Goal: Information Seeking & Learning: Learn about a topic

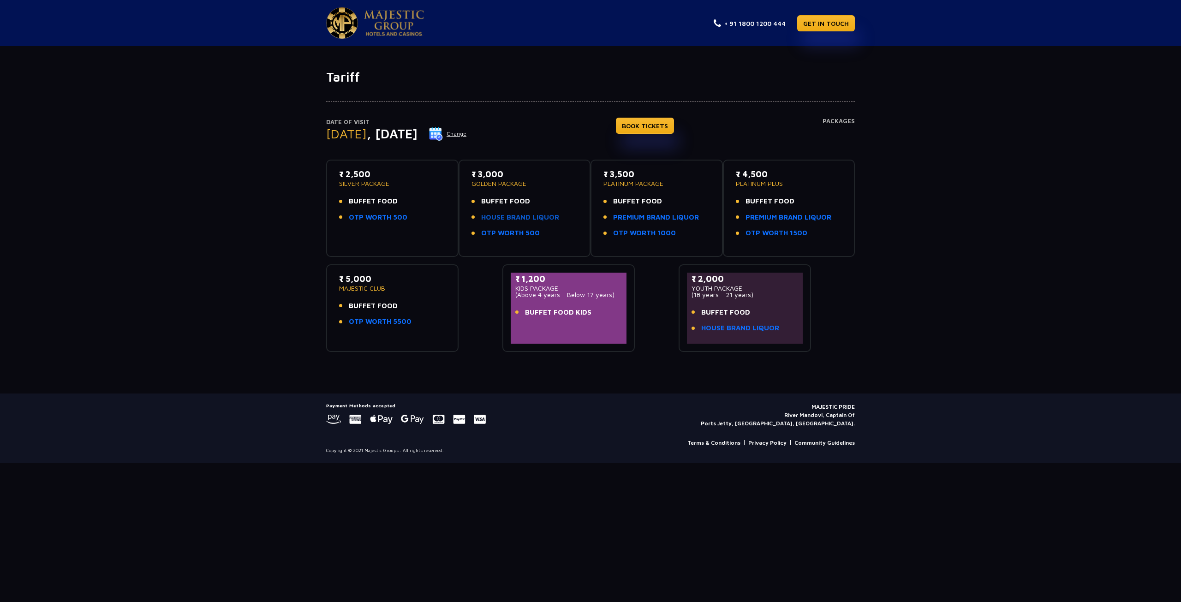
click at [504, 218] on link "HOUSE BRAND LIQUOR" at bounding box center [520, 217] width 78 height 11
click at [511, 202] on span "BUFFET FOOD" at bounding box center [505, 201] width 49 height 11
click at [497, 217] on link "HOUSE BRAND LIQUOR" at bounding box center [520, 217] width 78 height 11
click at [382, 202] on span "BUFFET FOOD" at bounding box center [373, 201] width 49 height 11
